Goal: Navigation & Orientation: Find specific page/section

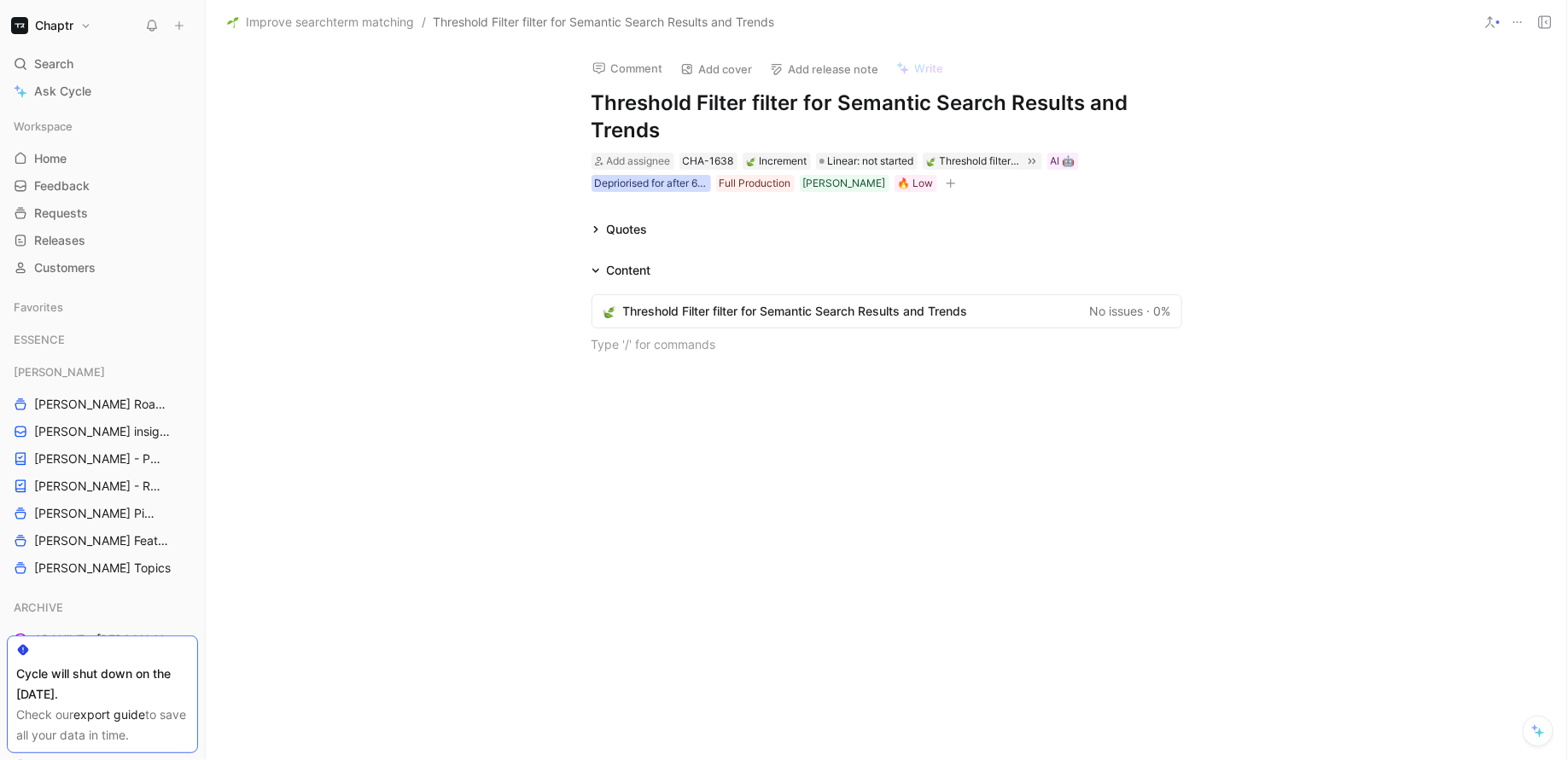
click at [606, 186] on div "Depriorised for after 6/26" at bounding box center [651, 183] width 113 height 17
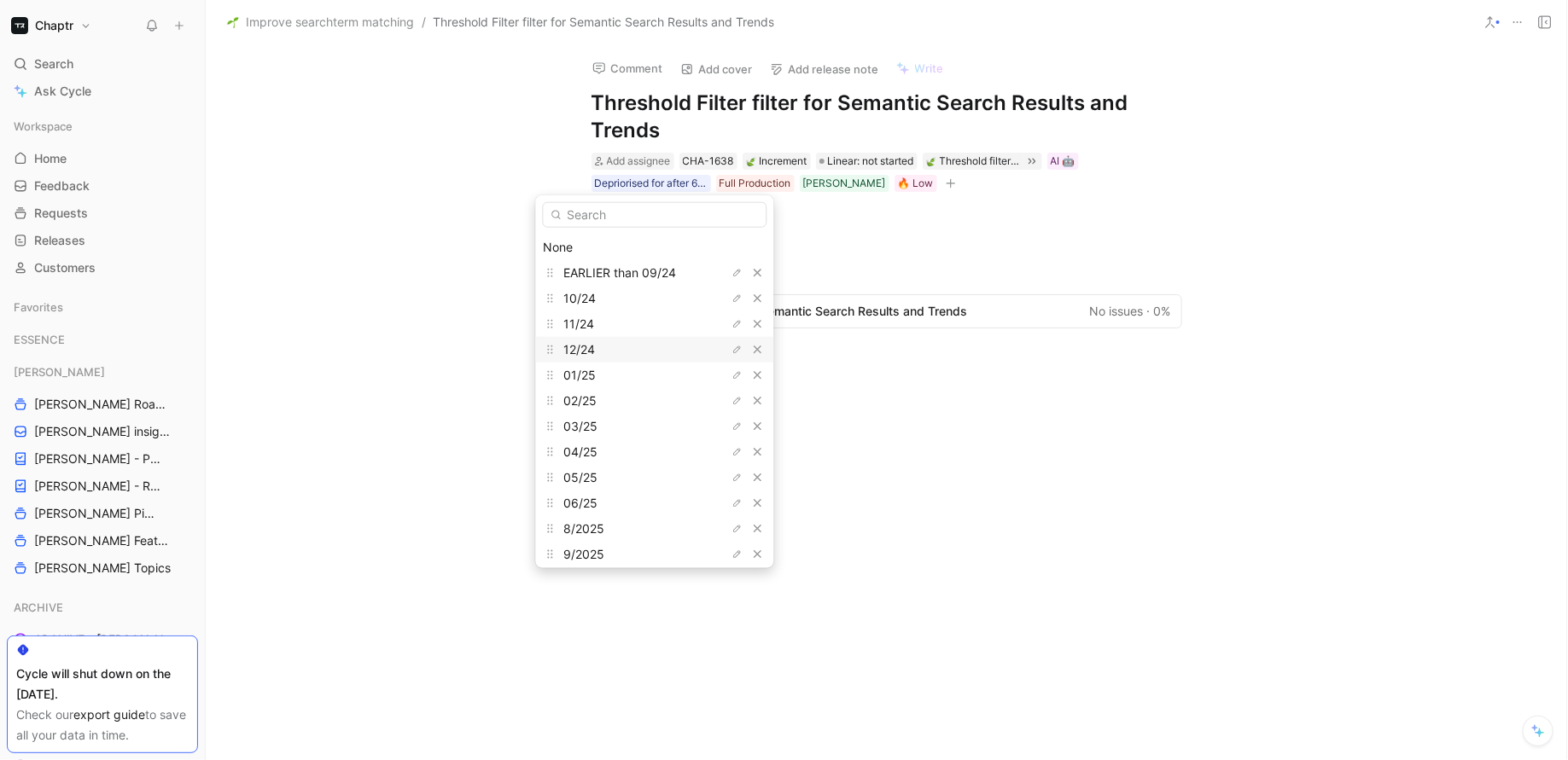
scroll to position [287, 0]
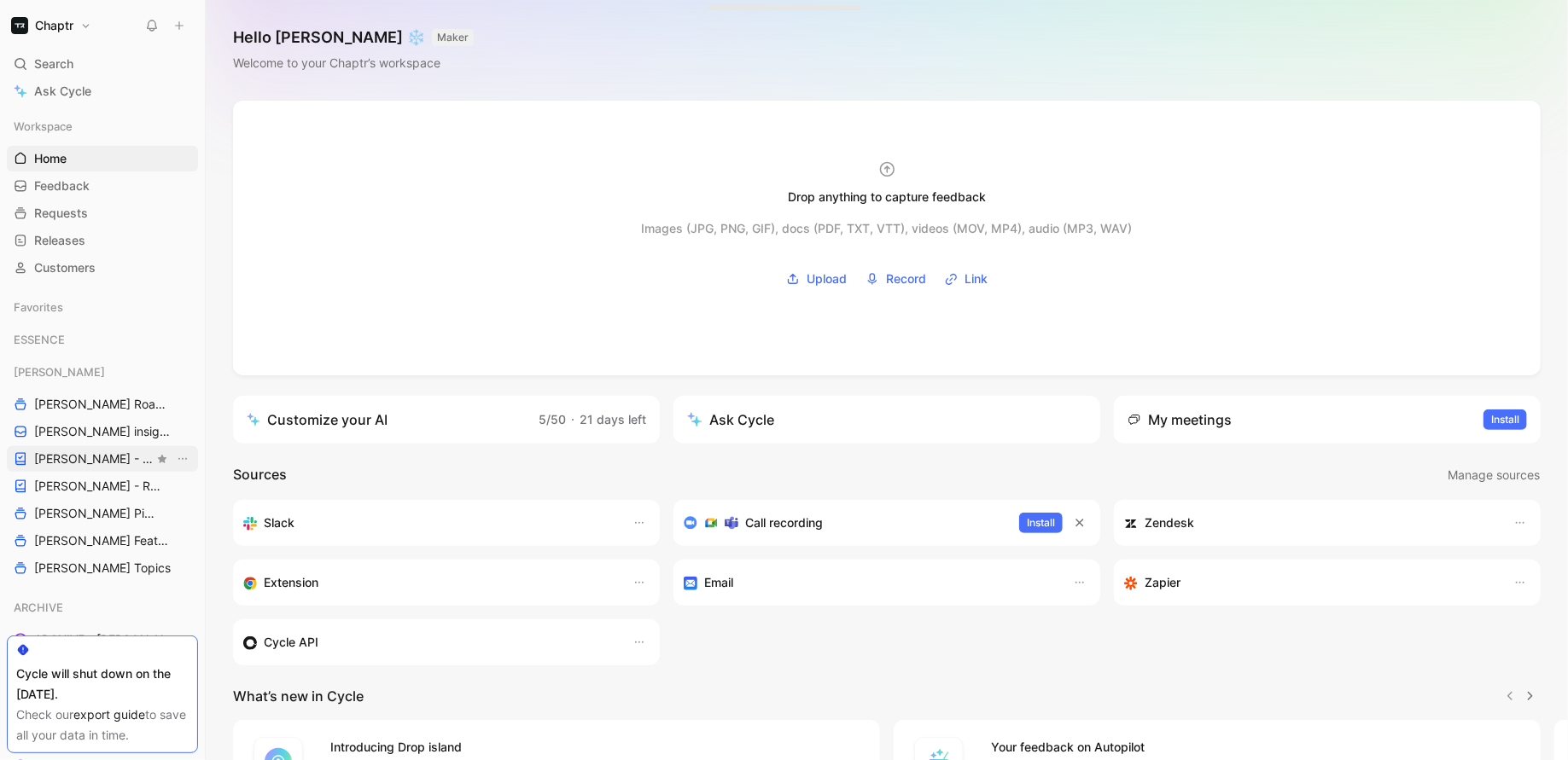
click at [69, 448] on link "[PERSON_NAME] - PLANNINGS" at bounding box center [102, 459] width 191 height 26
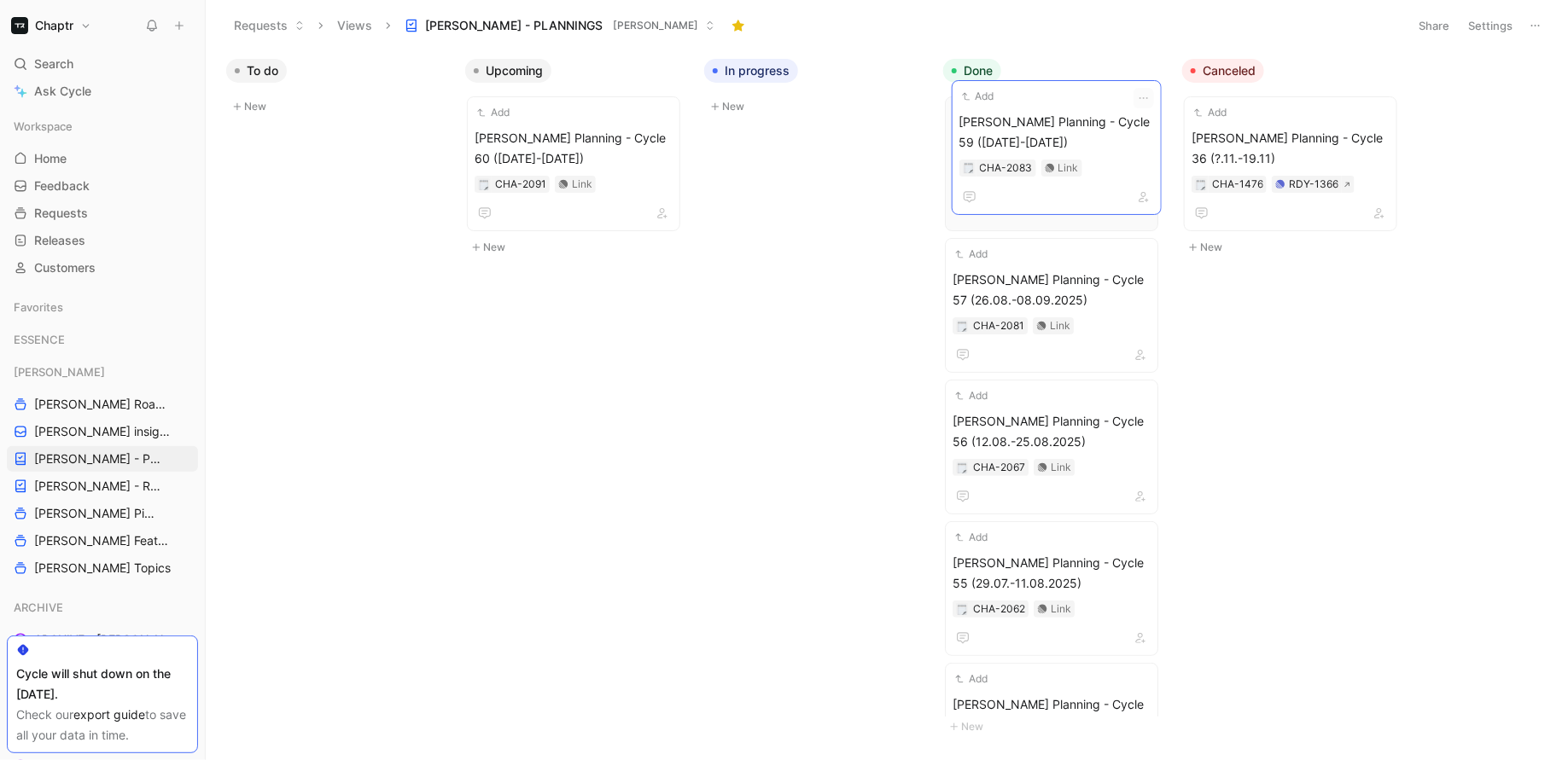
drag, startPoint x: 782, startPoint y: 134, endPoint x: 1028, endPoint y: 118, distance: 246.5
click at [535, 149] on span "Reedy Planning - Cycle 60 (23.09-20.10.2025)" at bounding box center [573, 148] width 198 height 41
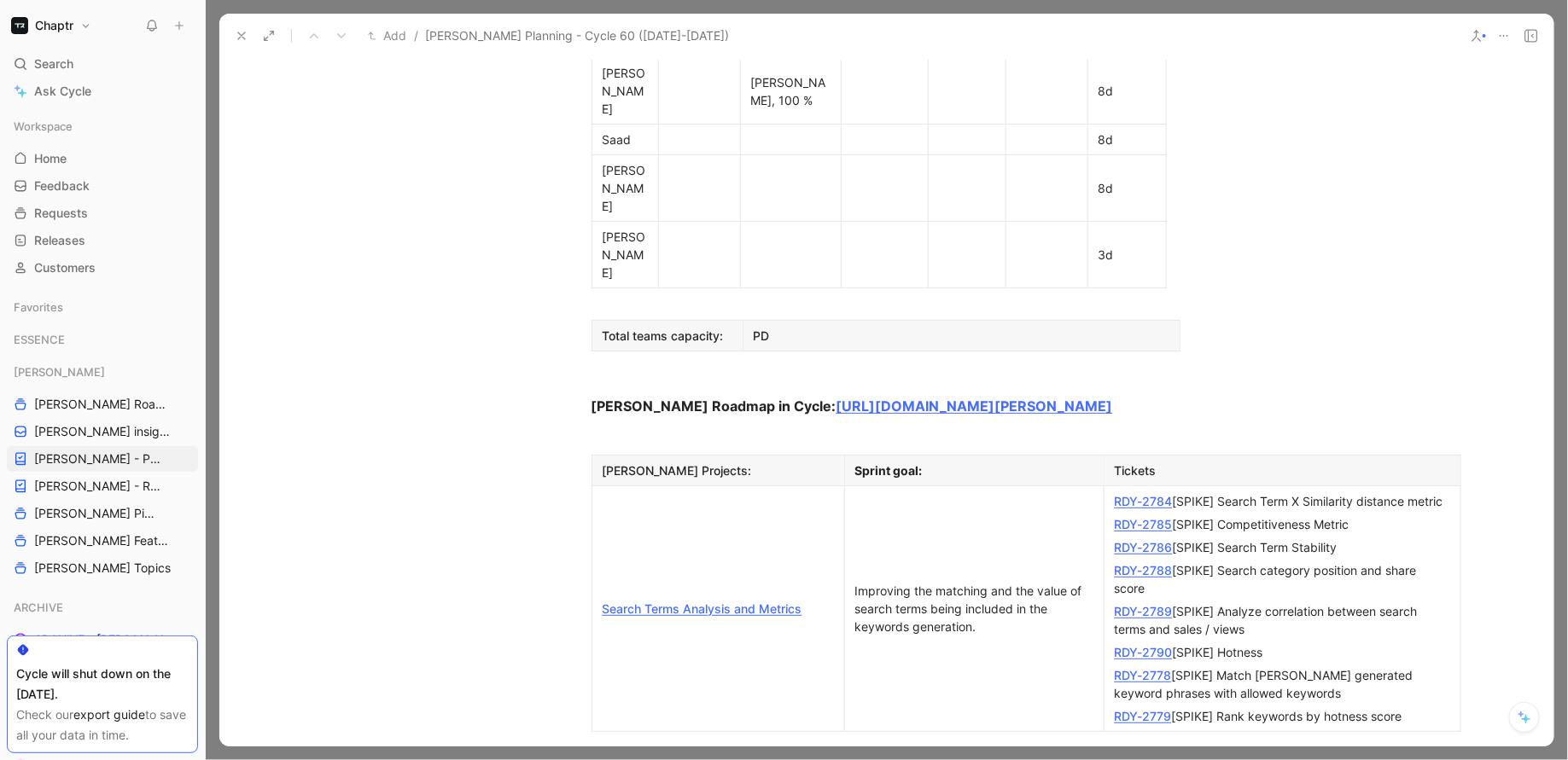
scroll to position [1243, 0]
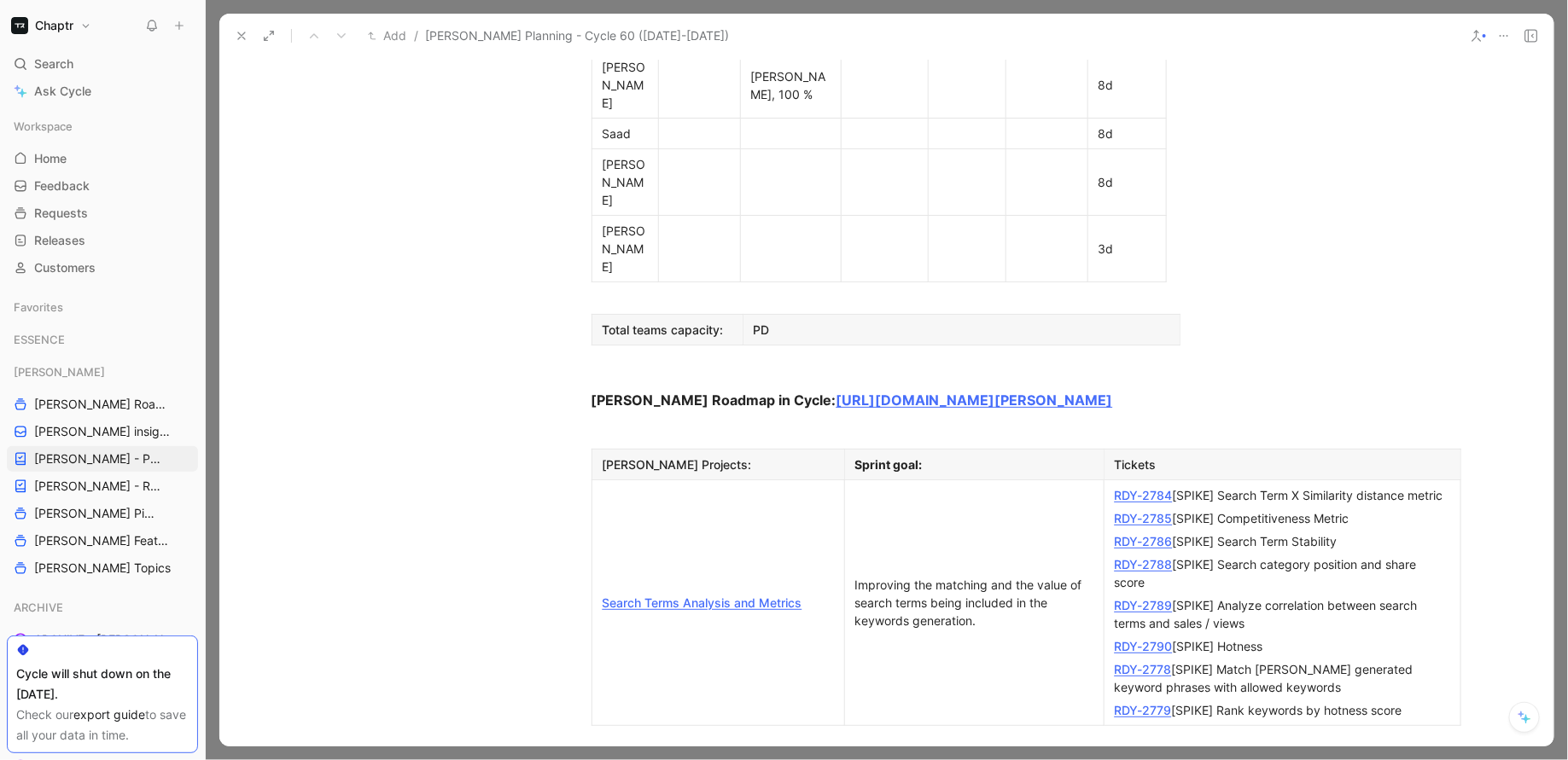
click at [1142, 488] on link "RDY-2784" at bounding box center [1143, 495] width 58 height 15
click at [1138, 511] on link "RDY-2785" at bounding box center [1143, 518] width 58 height 15
click at [1134, 534] on link "RDY-2786" at bounding box center [1143, 541] width 58 height 15
click at [1137, 558] on link "RDY-2788" at bounding box center [1143, 565] width 58 height 15
click at [1136, 598] on link "RDY-2789" at bounding box center [1143, 605] width 58 height 15
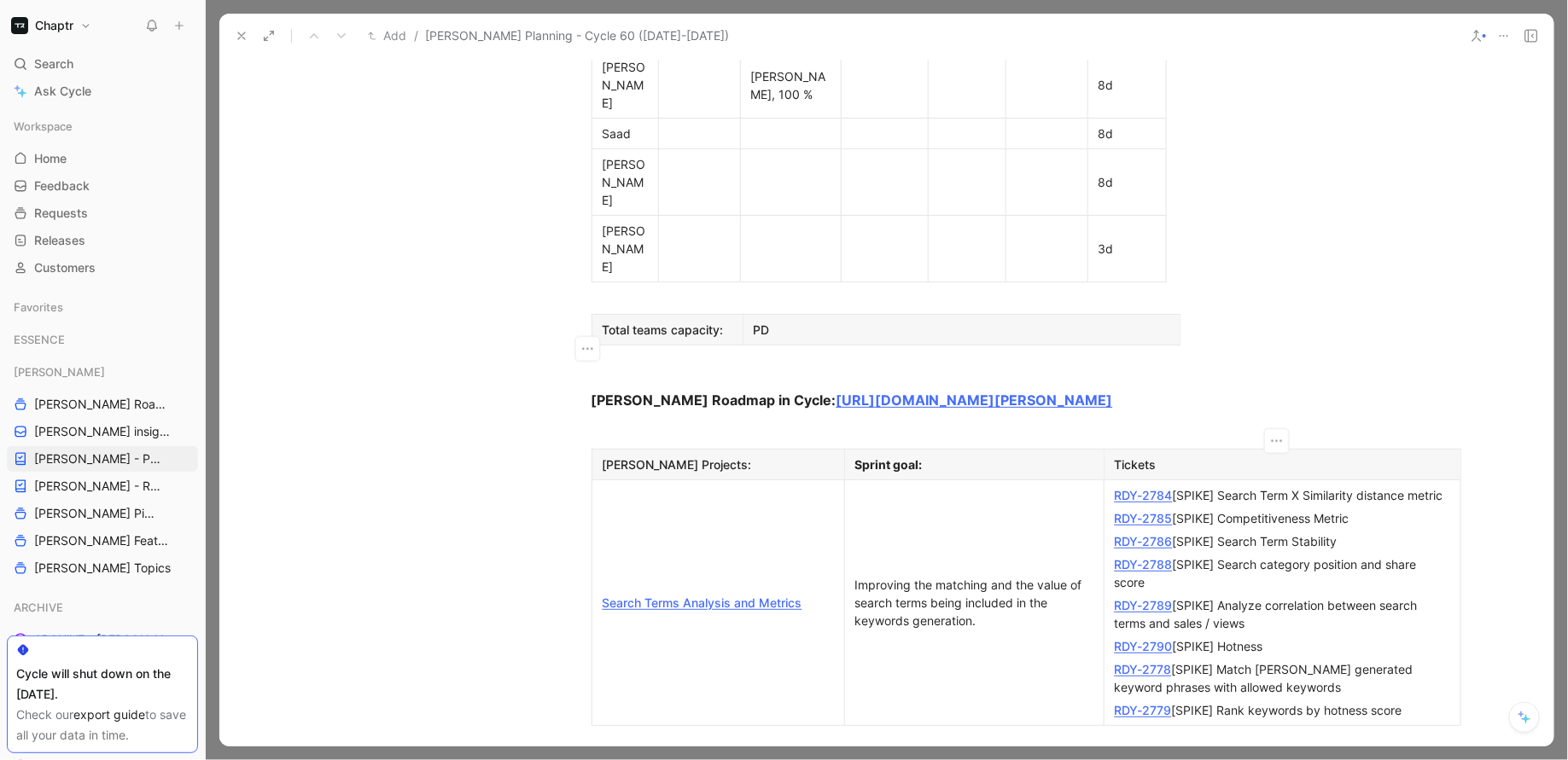
click at [1137, 639] on link "RDY-2790" at bounding box center [1143, 646] width 58 height 15
click at [1153, 662] on link "RDY-2778" at bounding box center [1143, 669] width 57 height 15
click at [1147, 703] on link "RDY-2779" at bounding box center [1143, 711] width 57 height 15
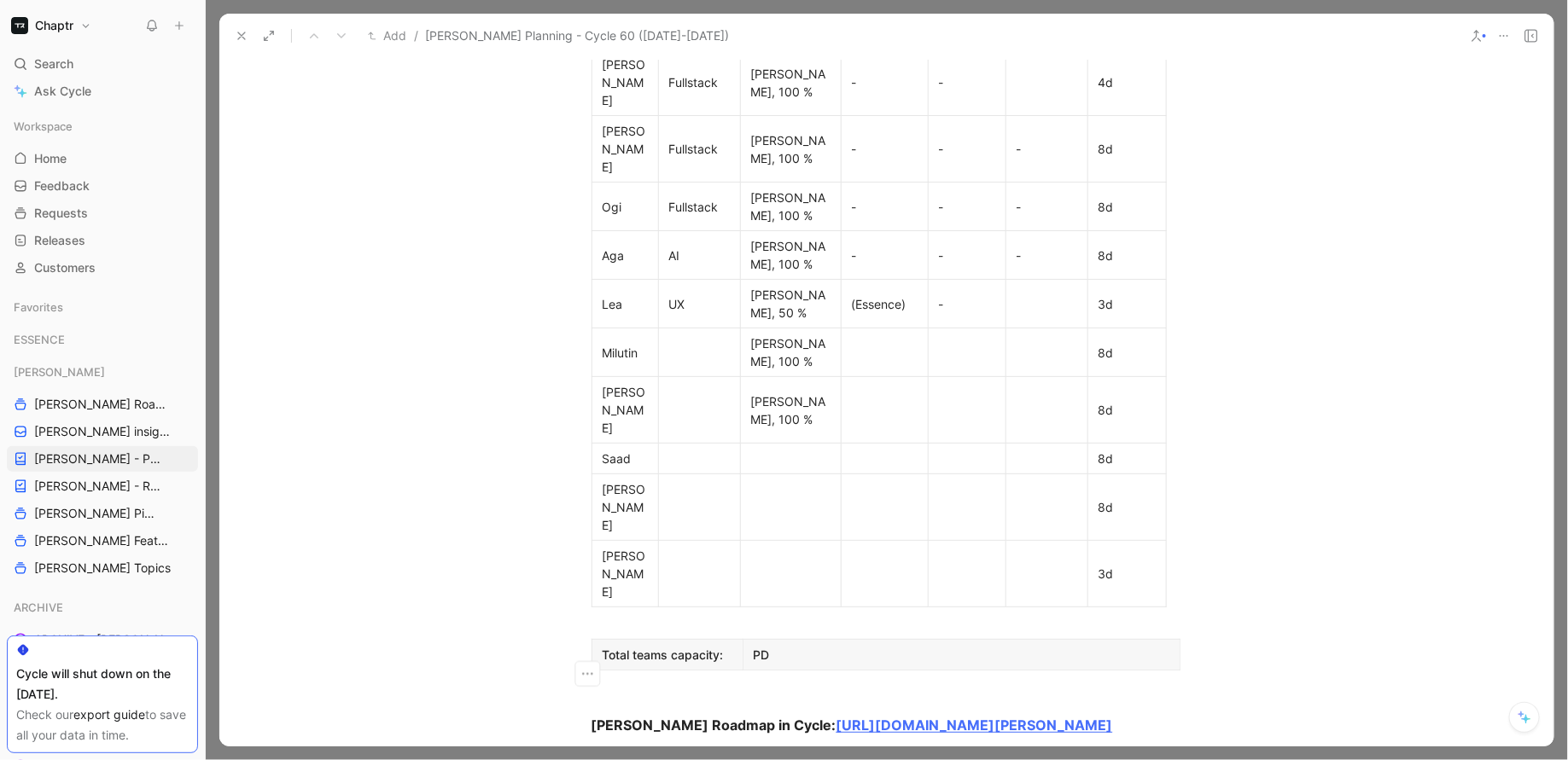
scroll to position [1062, 0]
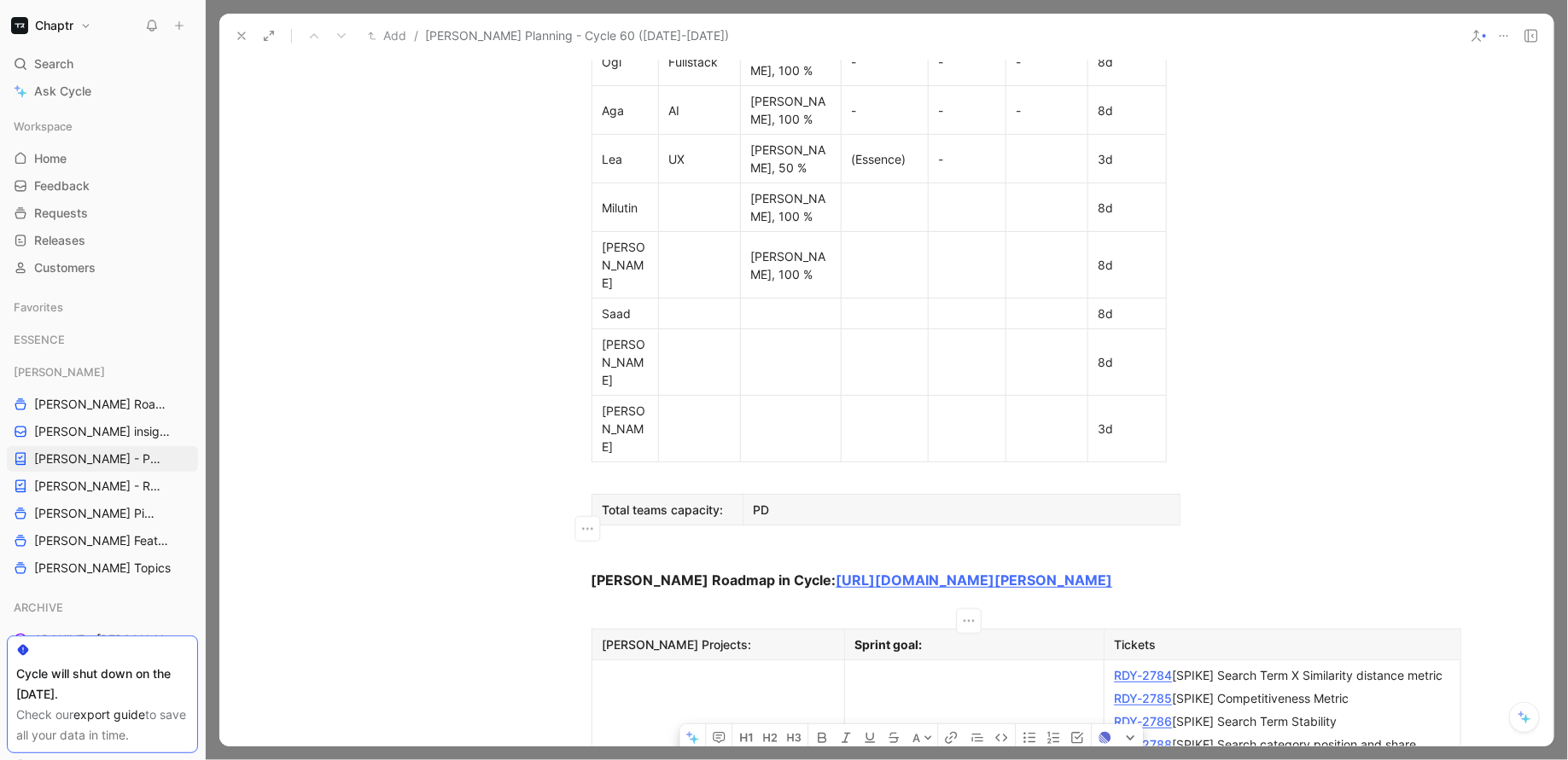
drag, startPoint x: 847, startPoint y: 505, endPoint x: 988, endPoint y: 543, distance: 146.0
copy div "Improving the matching and the value of search terms being included in the keyw…"
